Goal: Check status

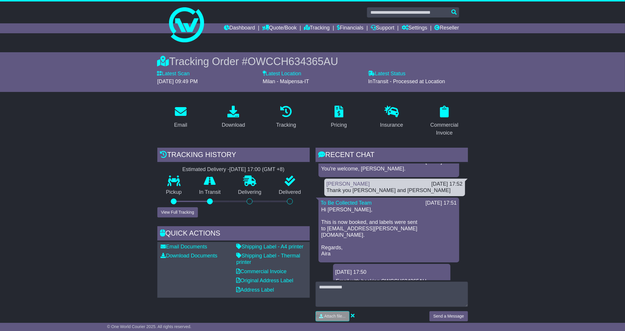
scroll to position [10, 0]
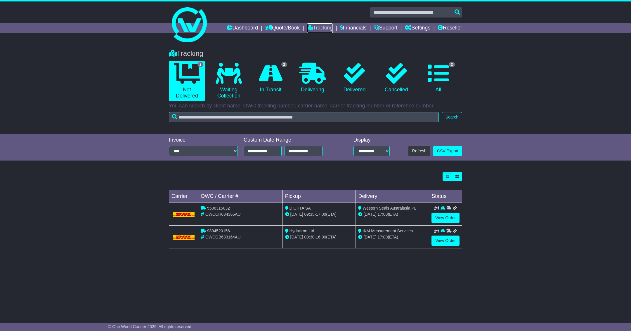
click at [318, 26] on link "Tracking" at bounding box center [320, 28] width 26 height 10
